Goal: Use online tool/utility: Utilize a website feature to perform a specific function

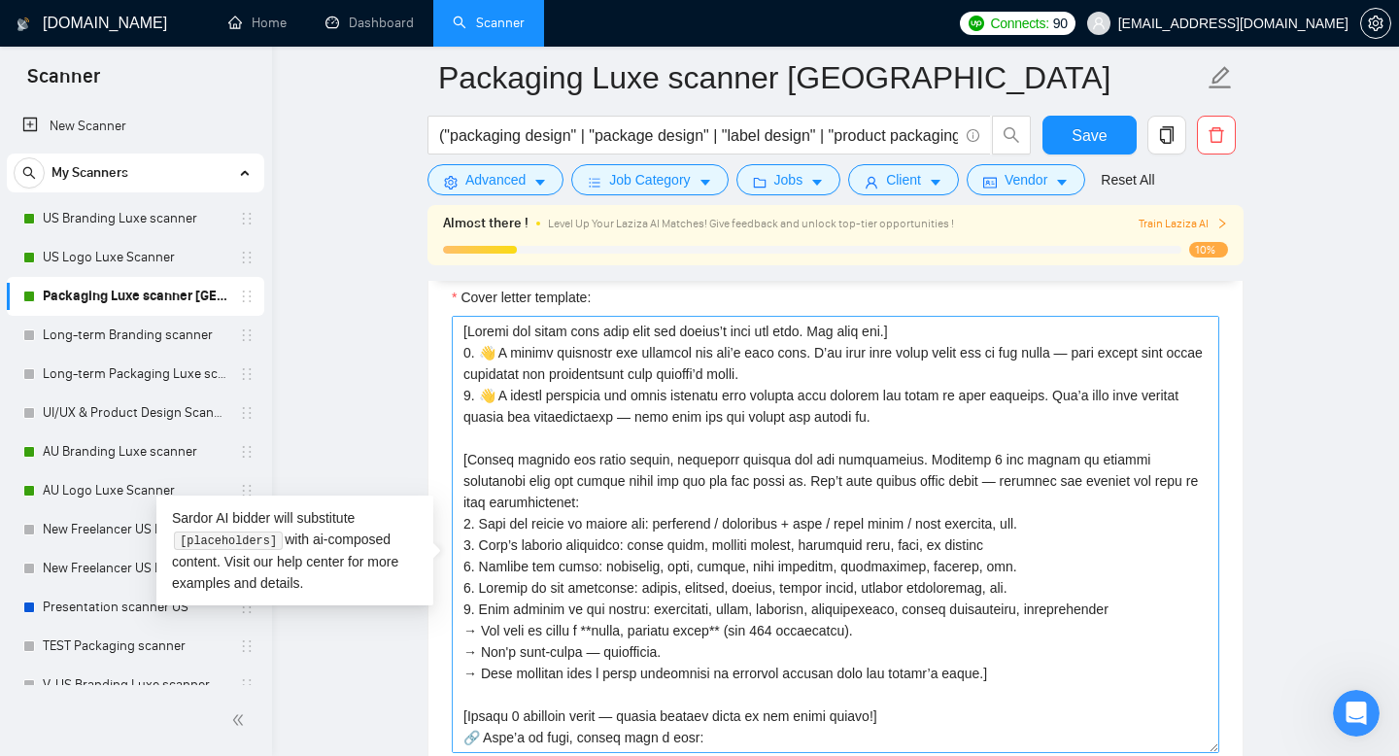
scroll to position [500, 0]
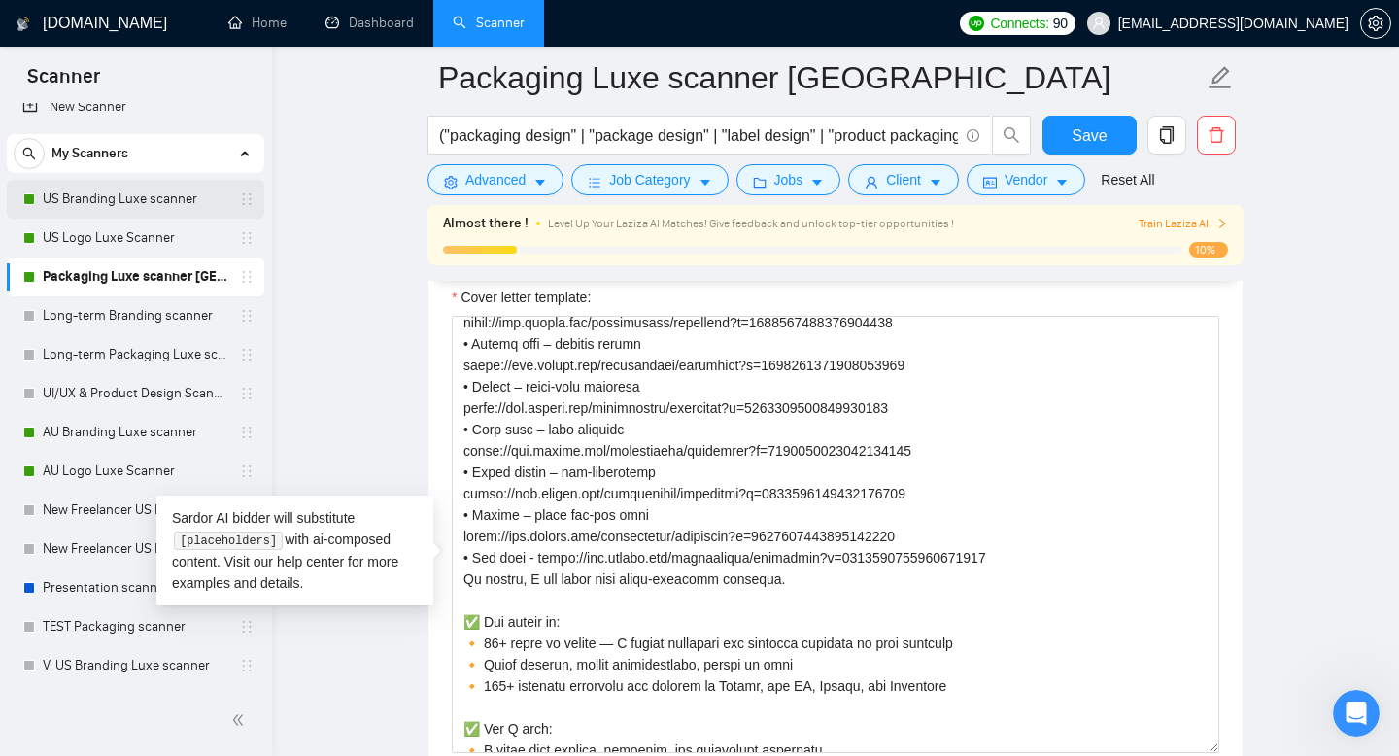
click at [151, 196] on link "US Branding Luxe scanner" at bounding box center [135, 199] width 185 height 39
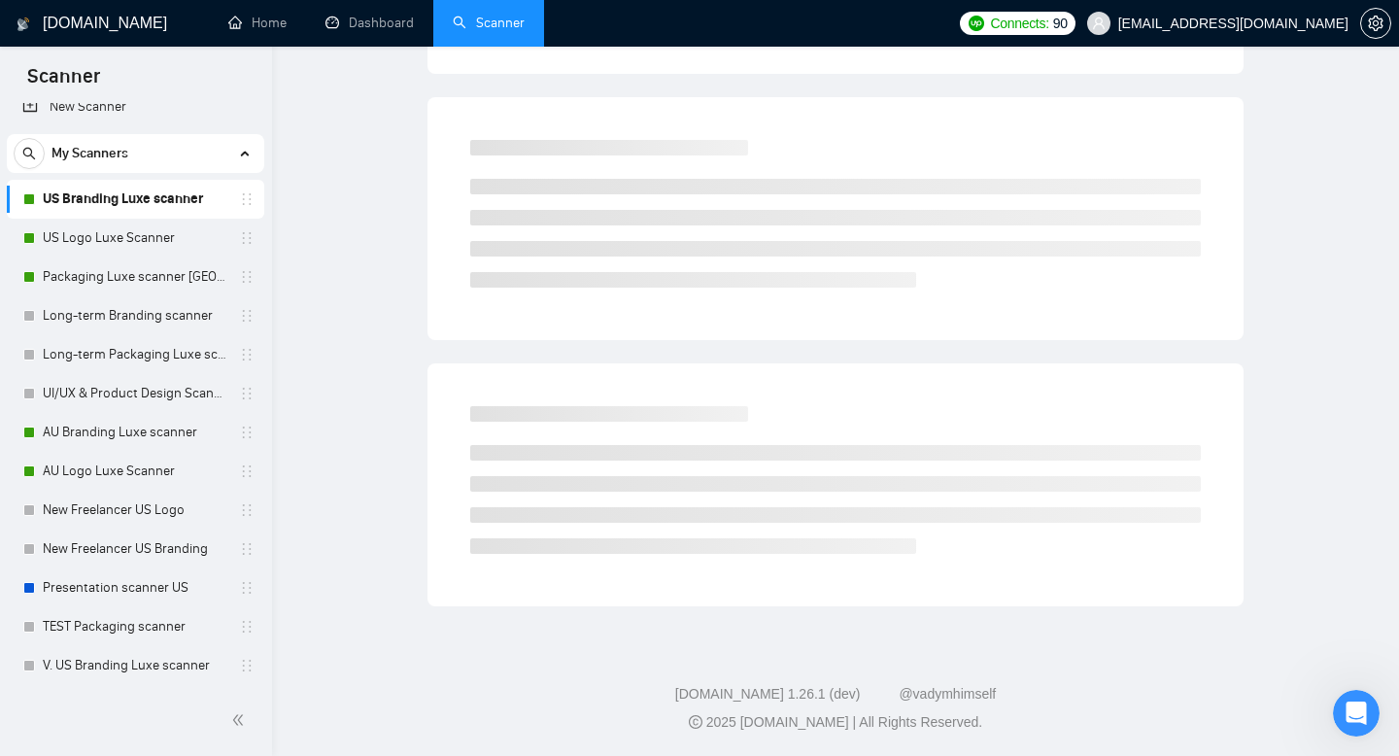
scroll to position [14, 0]
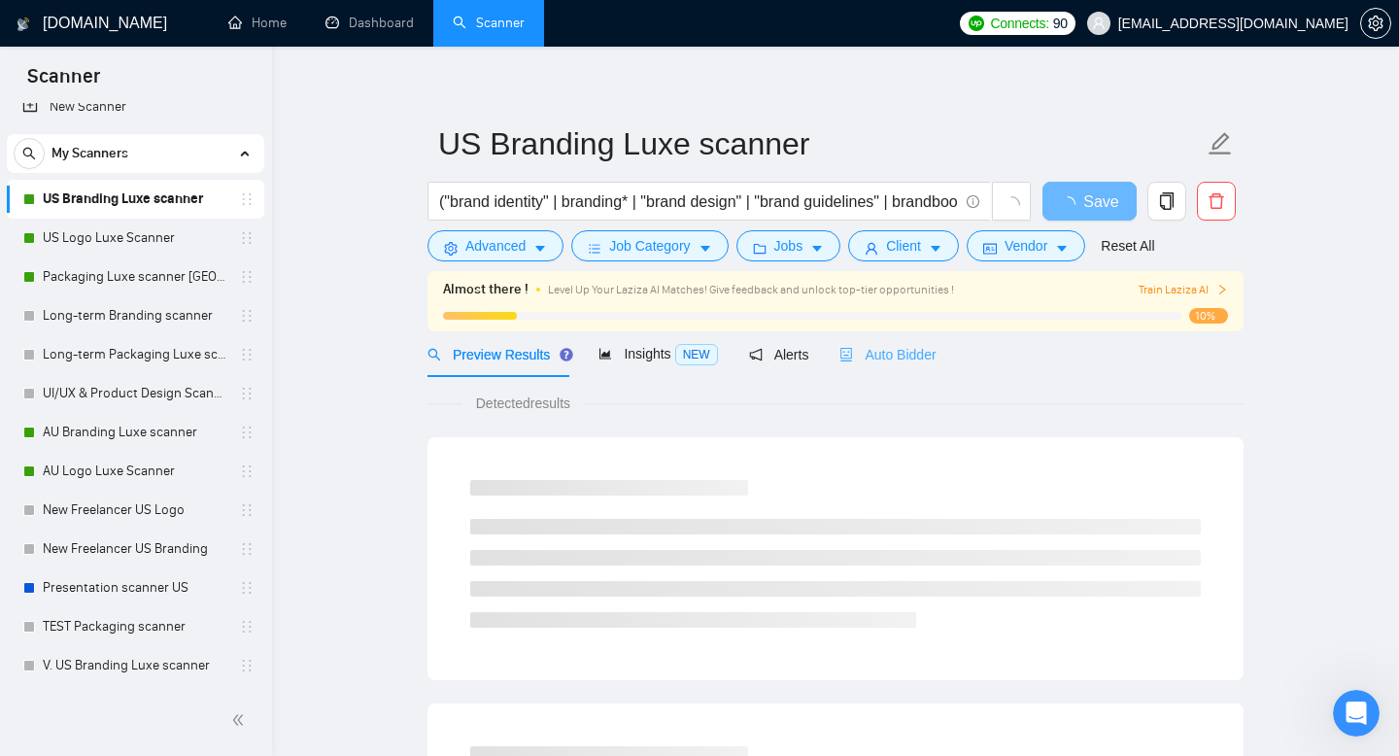
click at [904, 338] on div "Auto Bidder" at bounding box center [887, 354] width 96 height 46
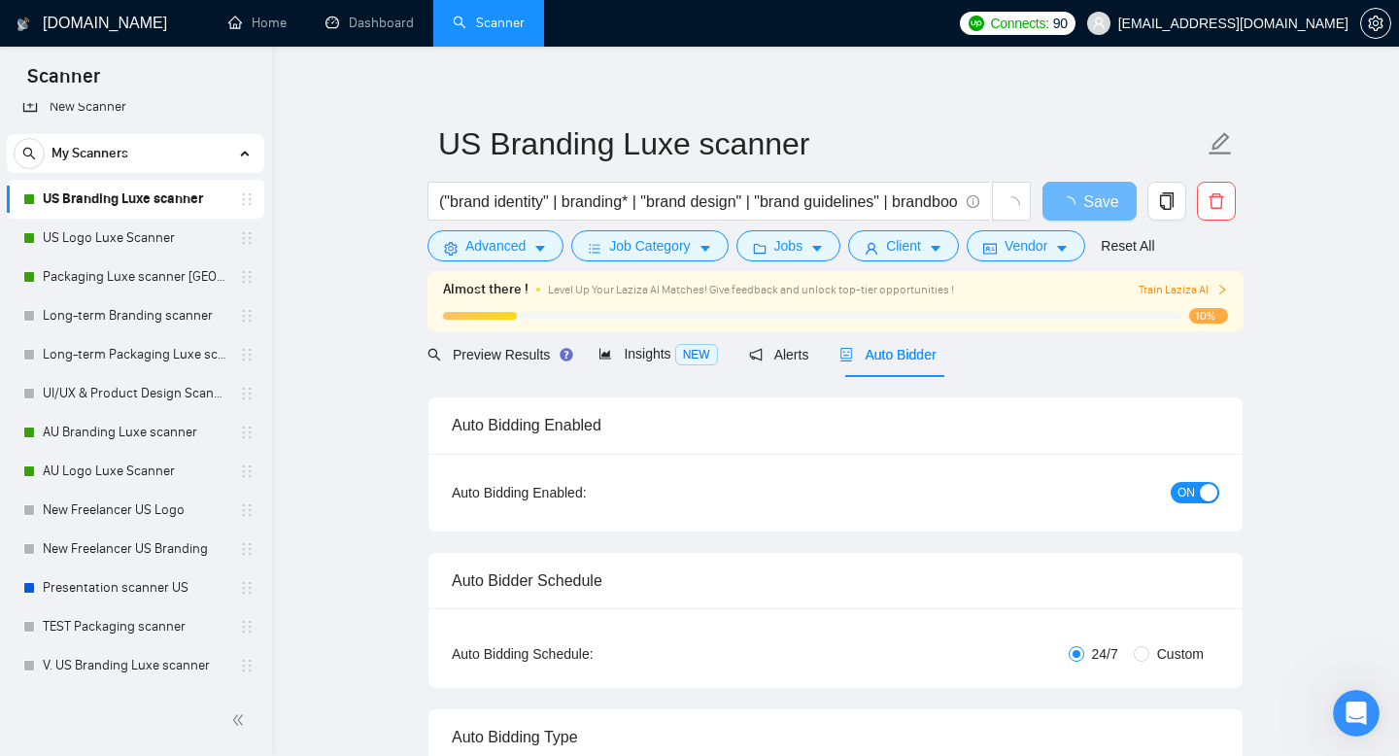
radio input "false"
radio input "true"
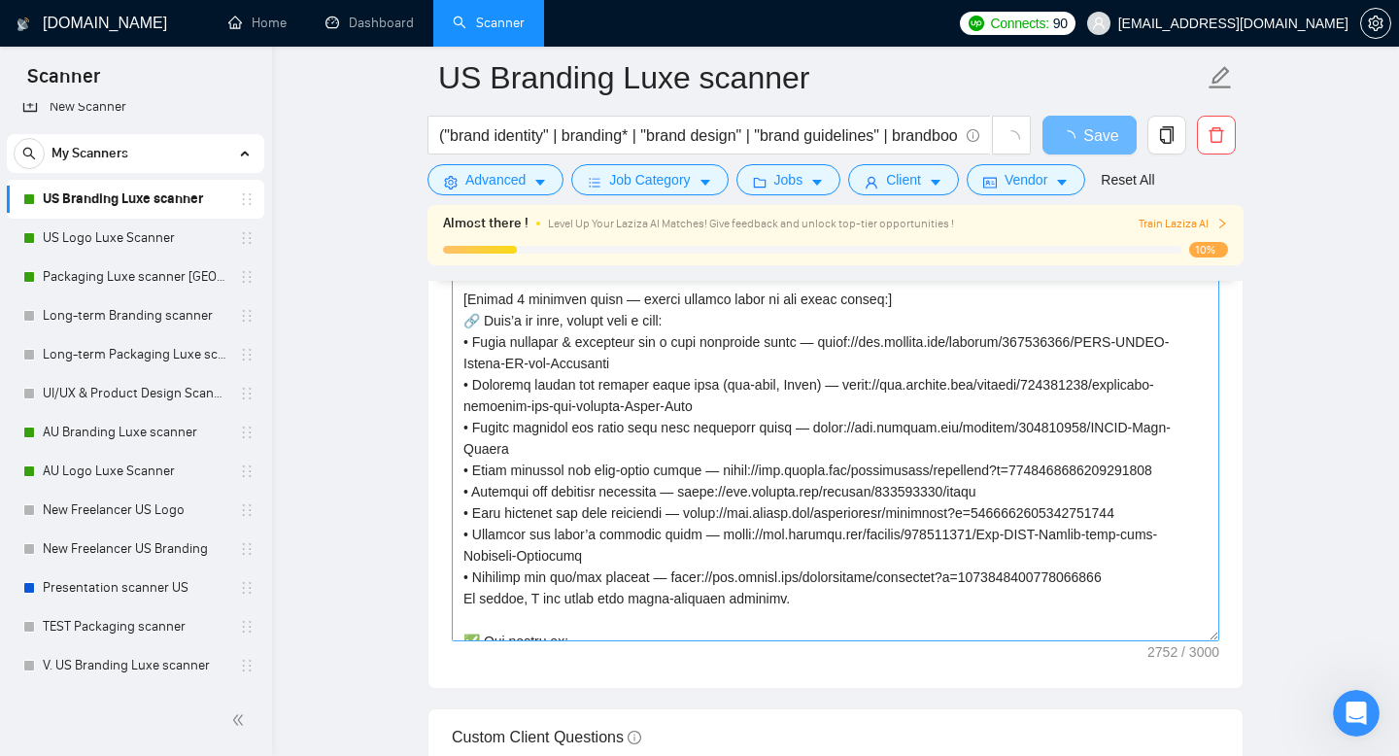
scroll to position [263, 0]
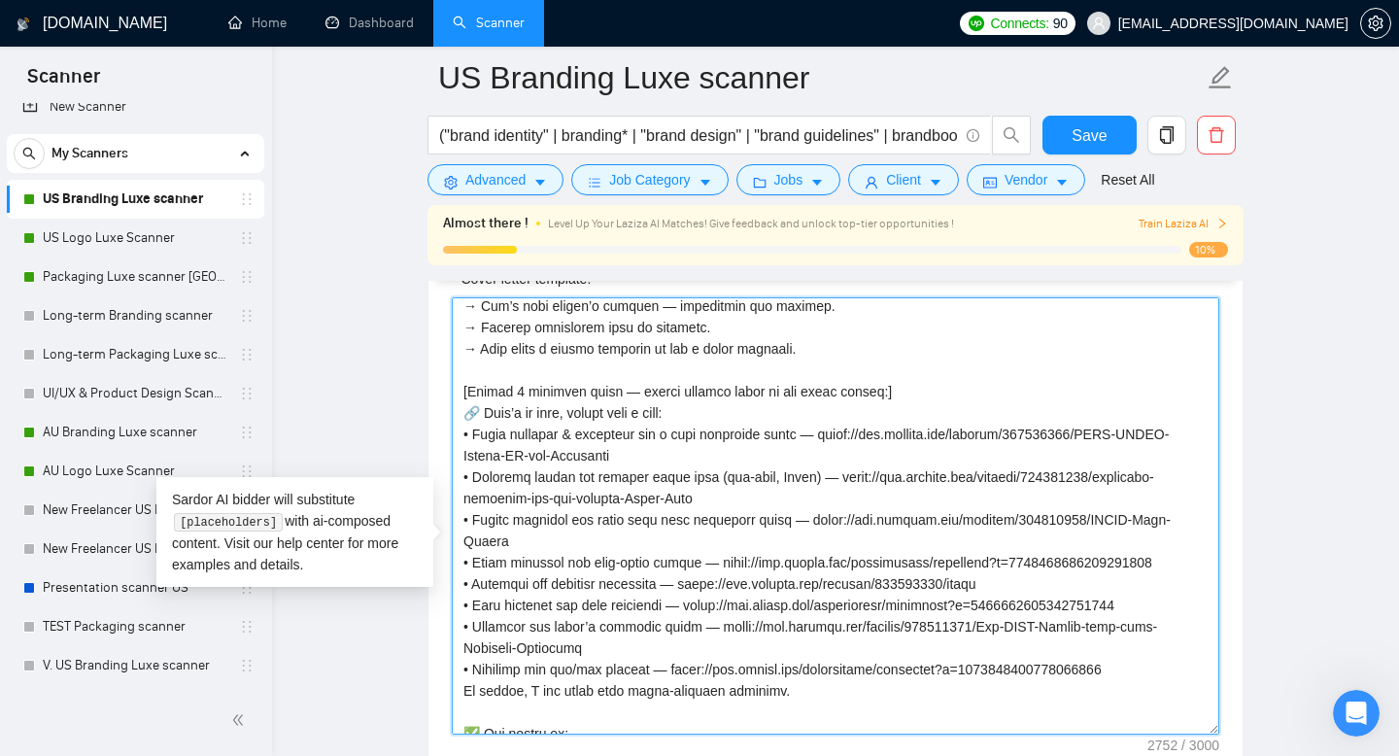
drag, startPoint x: 704, startPoint y: 528, endPoint x: 456, endPoint y: 505, distance: 248.8
click at [456, 507] on textarea "Cover letter template:" at bounding box center [835, 515] width 767 height 437
